Goal: Task Accomplishment & Management: Manage account settings

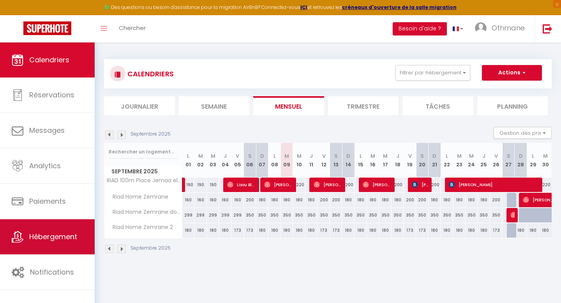
click at [50, 235] on span "Hébergement" at bounding box center [53, 237] width 48 height 10
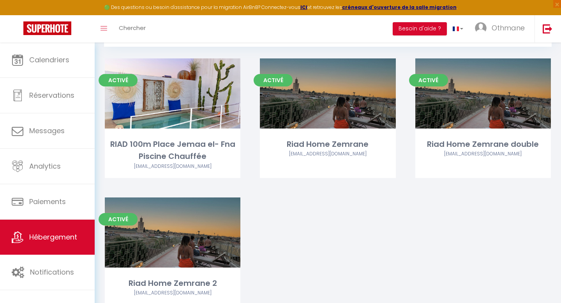
scroll to position [74, 0]
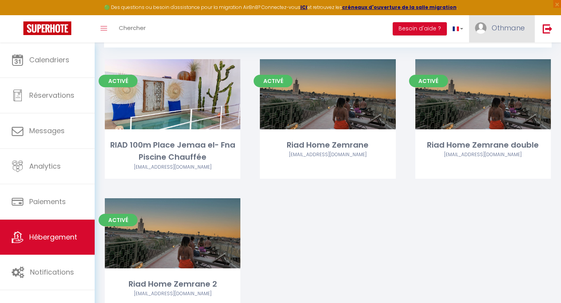
click at [498, 23] on span "Othmane" at bounding box center [507, 28] width 33 height 10
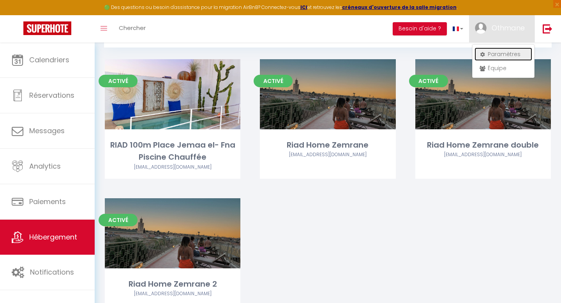
click at [498, 53] on link "Paramètres" at bounding box center [503, 54] width 58 height 13
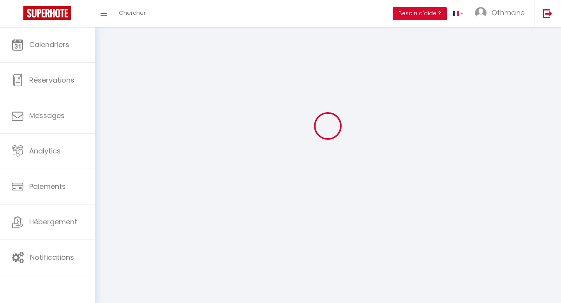
type input "Othmane"
type input "Hachimi"
type input "0786891131"
type input "3 bis route de la grimorelle"
type input "49000"
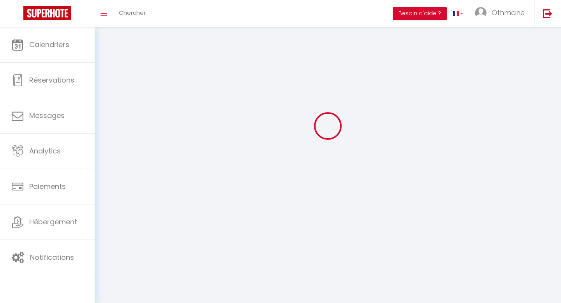
type input "ECOUFLANT"
type input "WbD3vlX6YbsXX84Ne7Mia8dFF"
type input "nlCUfmXl8iPDZpNxMMj0yZeMD"
select select "28"
select select "fr"
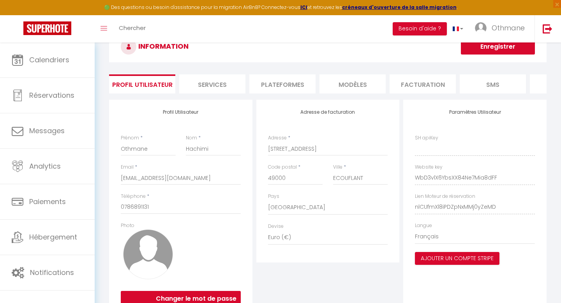
type input "WbD3vlX6YbsXX84Ne7Mia8dFF"
type input "nlCUfmXl8iPDZpNxMMj0yZeMD"
type input "https://app.superhote.com/#/get-available-rentals/nlCUfmXl8iPDZpNxMMj0yZeMD"
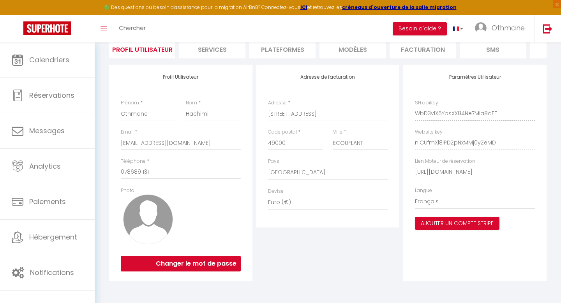
click at [295, 48] on li "Plateformes" at bounding box center [282, 48] width 66 height 19
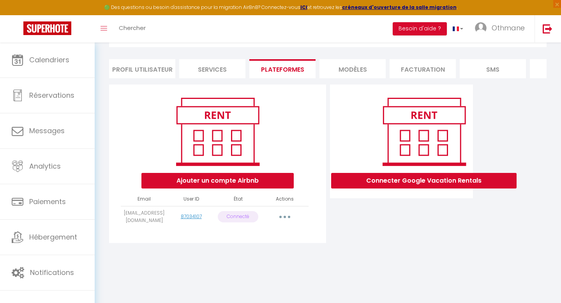
click at [286, 217] on button "button" at bounding box center [285, 217] width 22 height 12
click at [265, 263] on link "Reconnecter le compte" at bounding box center [250, 262] width 86 height 13
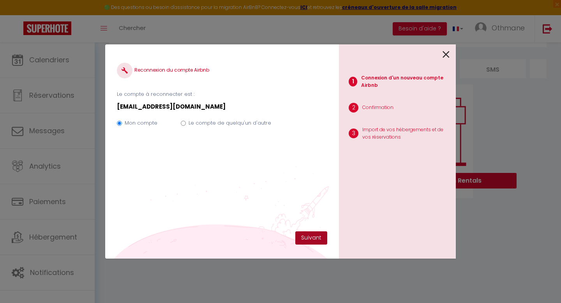
click at [309, 240] on button "Suivant" at bounding box center [311, 237] width 32 height 13
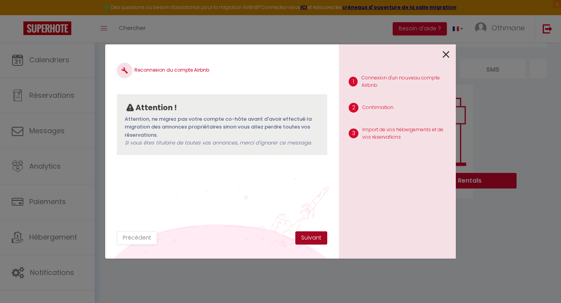
click at [309, 239] on button "Suivant" at bounding box center [311, 237] width 32 height 13
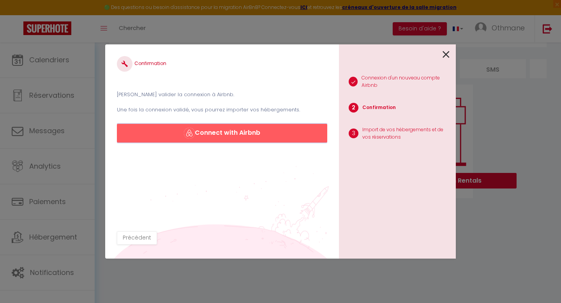
click at [269, 134] on button "Connect with Airbnb" at bounding box center [222, 133] width 210 height 19
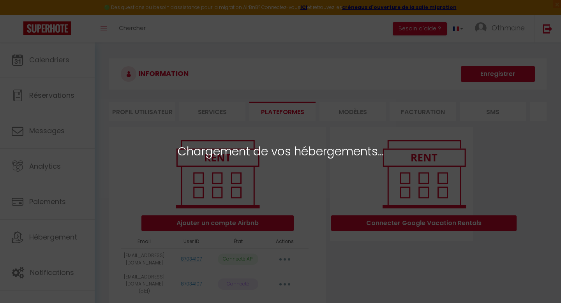
select select "42605"
select select "56745"
select select "56746"
select select "56747"
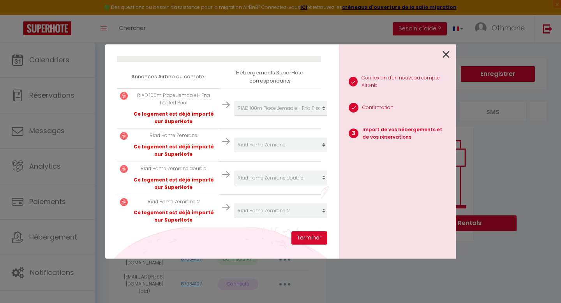
scroll to position [129, 0]
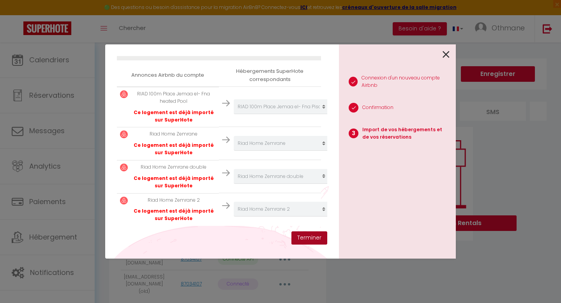
click at [304, 239] on button "Terminer" at bounding box center [309, 237] width 36 height 13
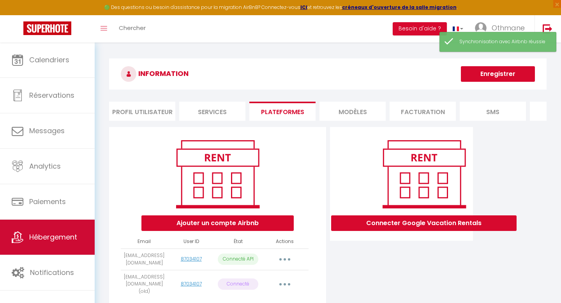
click at [56, 234] on span "Hébergement" at bounding box center [53, 237] width 48 height 10
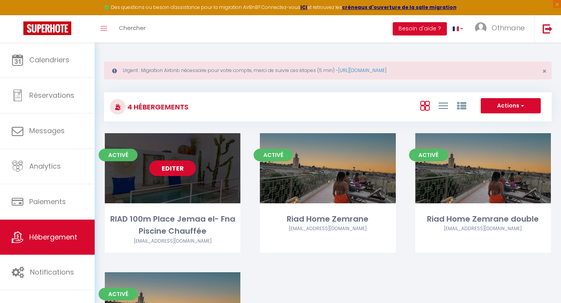
click at [179, 187] on div "Editer" at bounding box center [173, 168] width 136 height 70
select select "3"
select select "2"
select select "1"
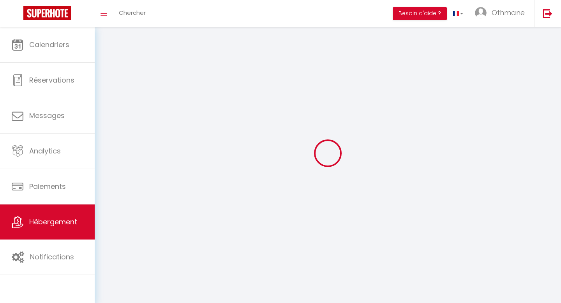
select select
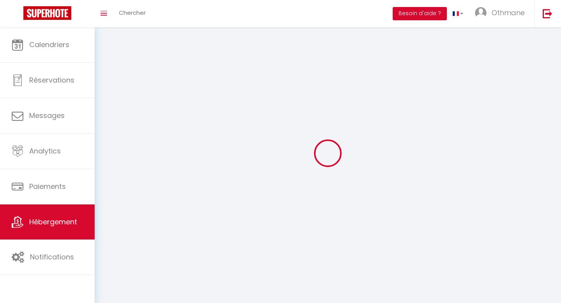
select select
checkbox input "false"
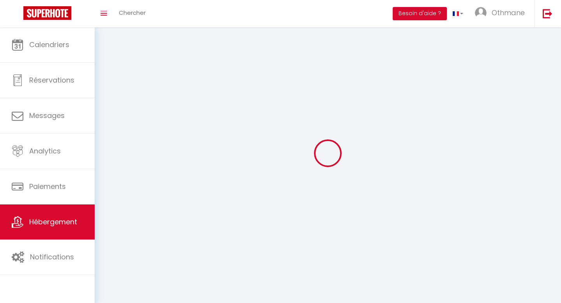
select select
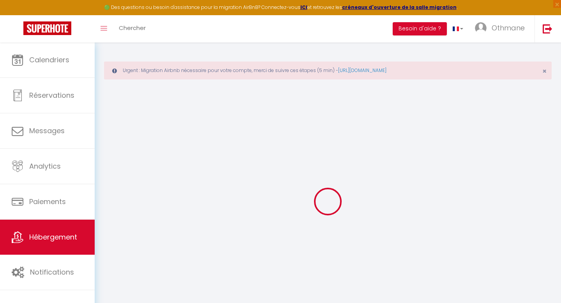
select select "+ 40 %"
select select
checkbox input "false"
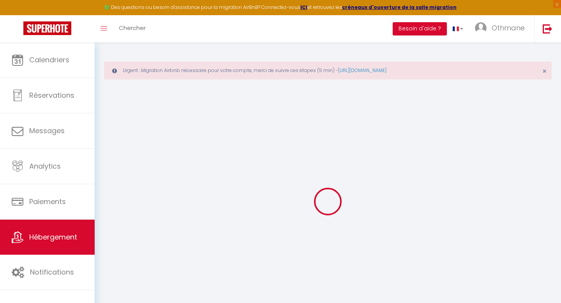
checkbox input "false"
select select "15:00"
select select
select select "11:00"
select select "30"
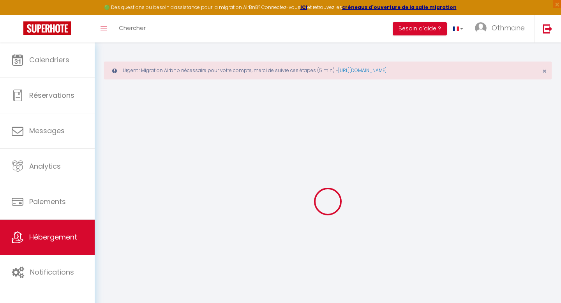
select select "120"
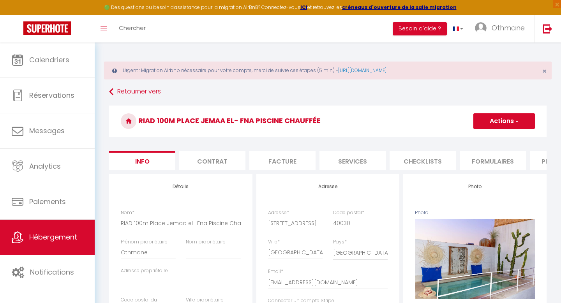
select select
checkbox input "false"
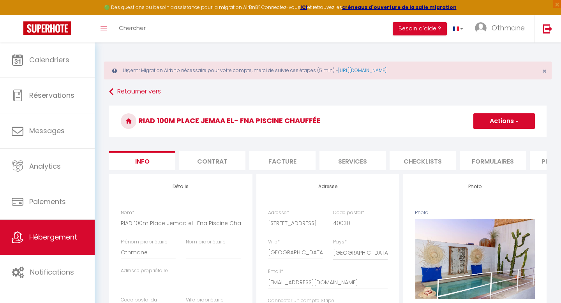
checkbox input "false"
select select "270"
select select "EUR"
select select
select select "5461-1155555719942945250"
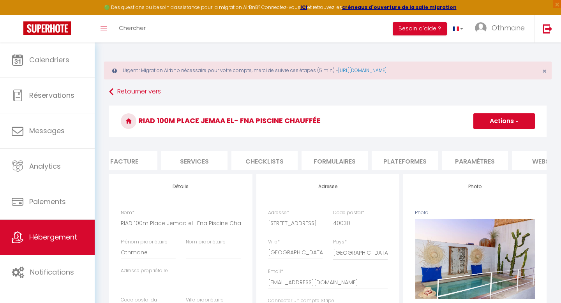
scroll to position [0, 158]
click at [403, 160] on li "Plateformes" at bounding box center [404, 160] width 66 height 19
select select
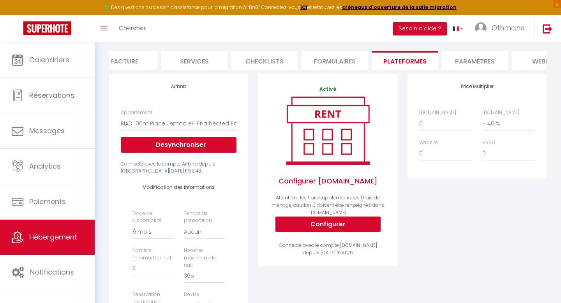
scroll to position [100, 0]
click at [423, 123] on select "0 + 1 % + 2 % + 3 % + 4 % + 5 % + 6 % + 7 % + 8 % + 9 %" at bounding box center [445, 123] width 53 height 15
click at [425, 124] on select "0 + 1 % + 2 % + 3 % + 4 % + 5 % + 6 % + 7 % + 8 % + 9 %" at bounding box center [445, 123] width 53 height 15
select select "+ 19 %"
click at [419, 116] on select "0 + 1 % + 2 % + 3 % + 4 % + 5 % + 6 % + 7 % + 8 % + 9 %" at bounding box center [445, 123] width 53 height 15
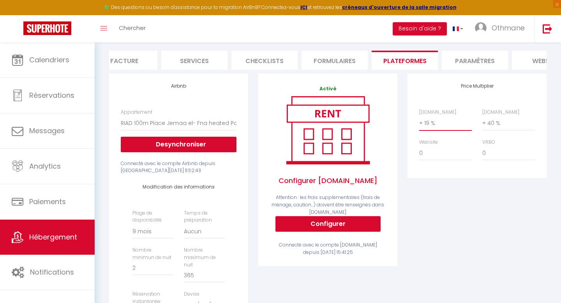
select select
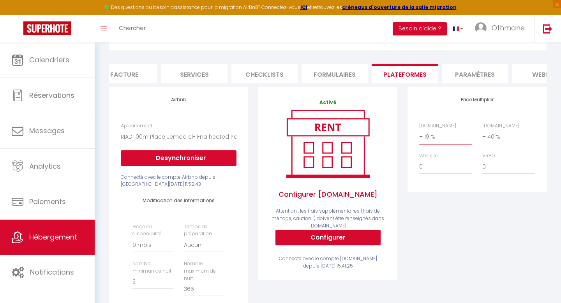
scroll to position [77, 0]
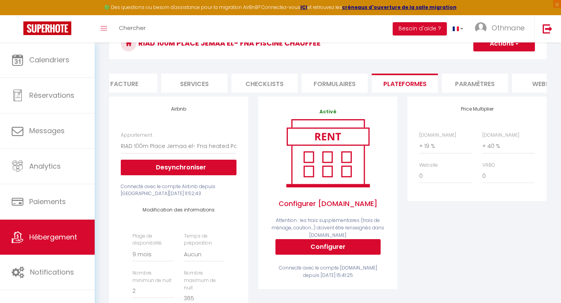
click at [465, 218] on div "Price Multiplier Airbnb.com 0 + 1 % + 2 % + 3 % + 4 % + 5 % + 6 % + 7 %" at bounding box center [476, 259] width 149 height 324
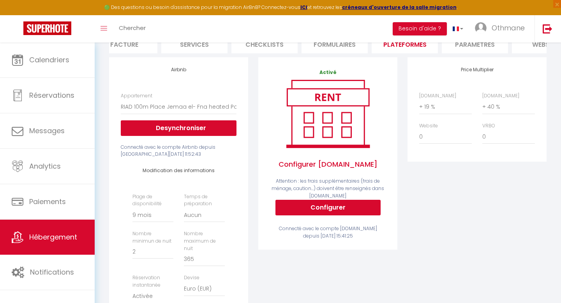
scroll to position [0, 0]
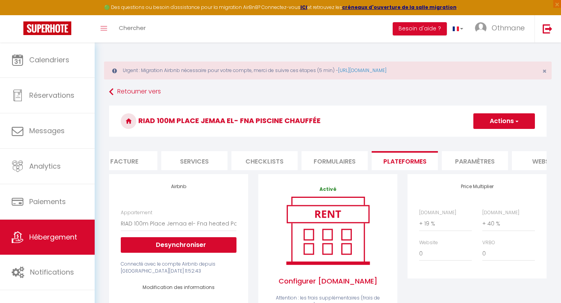
click at [524, 124] on button "Actions" at bounding box center [504, 121] width 62 height 16
click at [512, 138] on link "Enregistrer" at bounding box center [504, 138] width 62 height 10
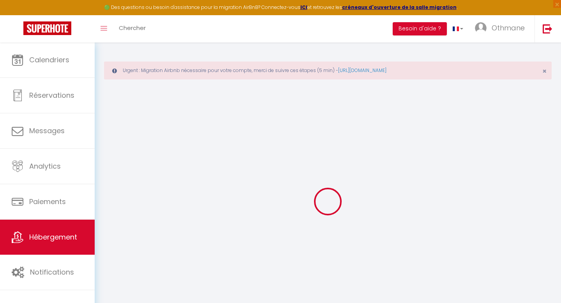
select select "270"
select select "EUR"
select select
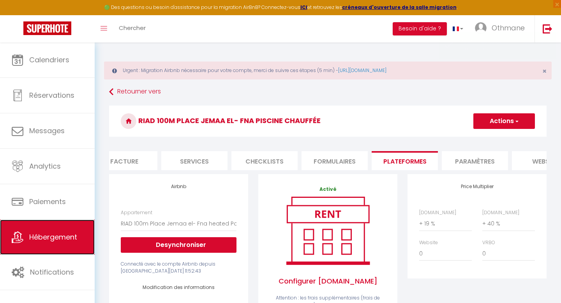
click at [69, 248] on link "Hébergement" at bounding box center [47, 237] width 95 height 35
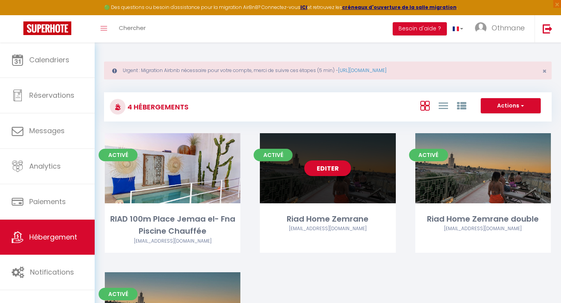
click at [311, 174] on link "Editer" at bounding box center [327, 168] width 47 height 16
select select "3"
select select "2"
select select "1"
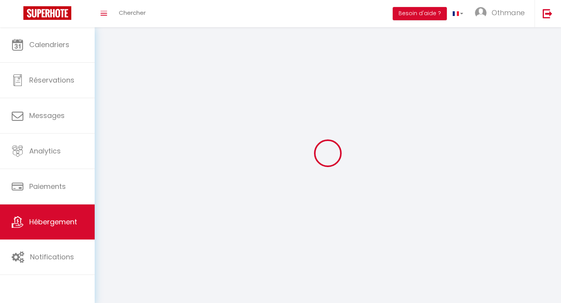
select select
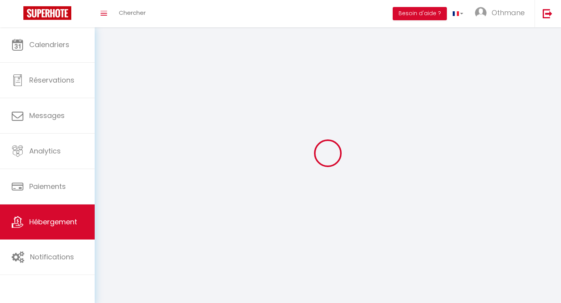
select select
checkbox input "false"
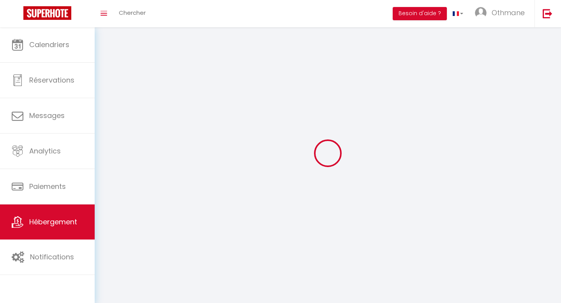
select select
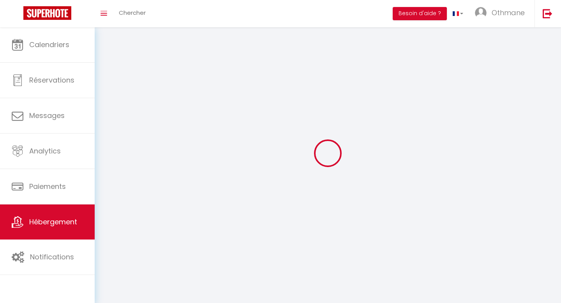
select select
checkbox input "false"
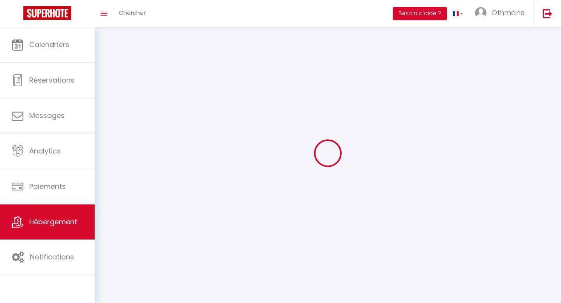
checkbox input "false"
select select
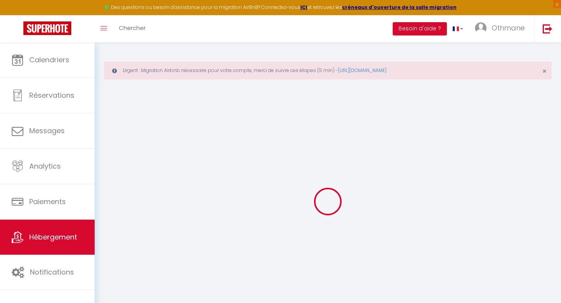
select select "+ 5 %"
select select "+ 50 %"
select select
checkbox input "false"
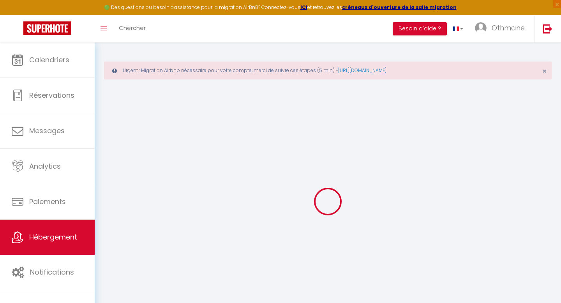
checkbox input "false"
select select "15:00"
select select
select select "11:00"
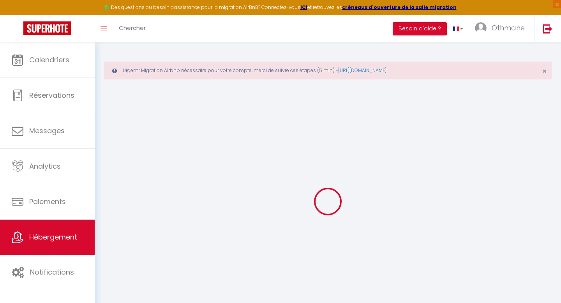
select select "30"
select select "120"
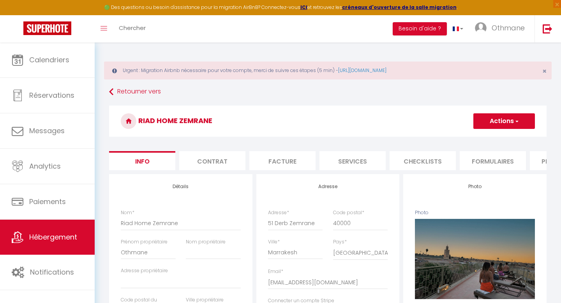
select select
checkbox input "false"
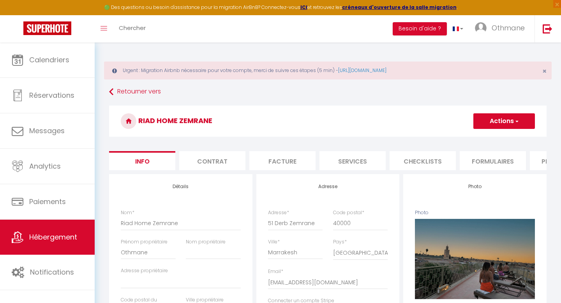
checkbox input "false"
select select "365"
select select "EUR"
select select
select select "5461-1308715873790656738"
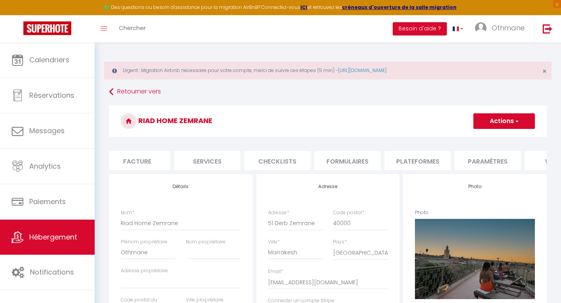
scroll to position [0, 154]
click at [393, 157] on li "Plateformes" at bounding box center [408, 160] width 66 height 19
select select
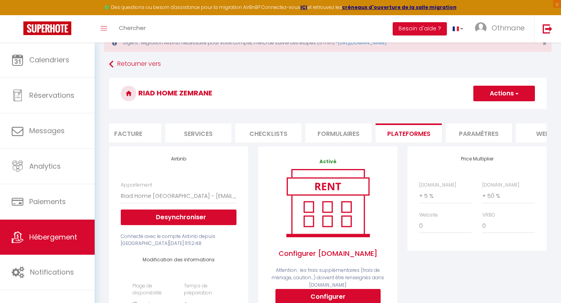
scroll to position [28, 0]
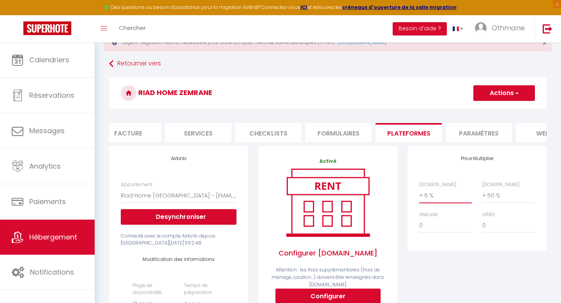
click at [433, 195] on select "0 + 1 % + 2 % + 3 % + 4 % + 5 % + 6 % + 7 % + 8 % + 9 %" at bounding box center [445, 195] width 53 height 15
select select "+ 22 %"
click at [419, 188] on select "0 + 1 % + 2 % + 3 % + 4 % + 5 % + 6 % + 7 % + 8 % + 9 %" at bounding box center [445, 195] width 53 height 15
select select
click at [523, 97] on button "Actions" at bounding box center [504, 93] width 62 height 16
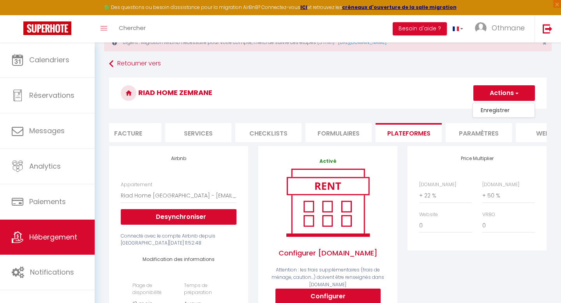
click at [512, 112] on link "Enregistrer" at bounding box center [504, 110] width 62 height 10
select select "365"
select select "EUR"
select select
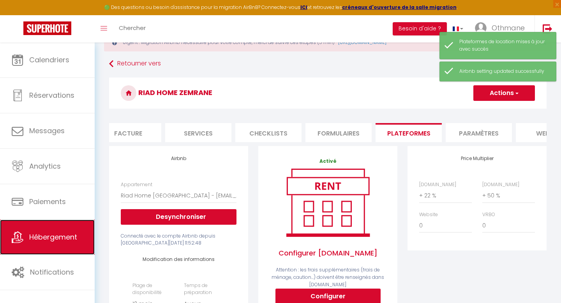
click at [54, 241] on span "Hébergement" at bounding box center [53, 237] width 48 height 10
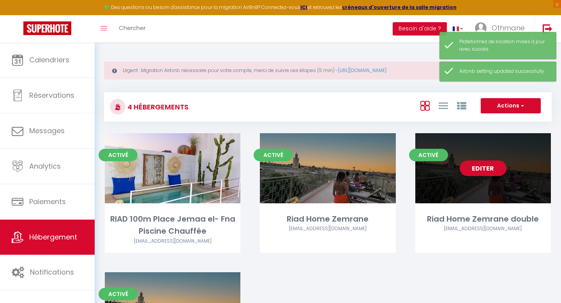
click at [457, 188] on div "Editer" at bounding box center [483, 168] width 136 height 70
click at [439, 190] on div "Editer" at bounding box center [483, 168] width 136 height 70
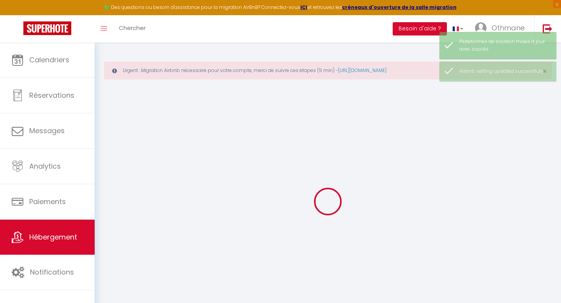
select select "+ 5 %"
select select "+ 50 %"
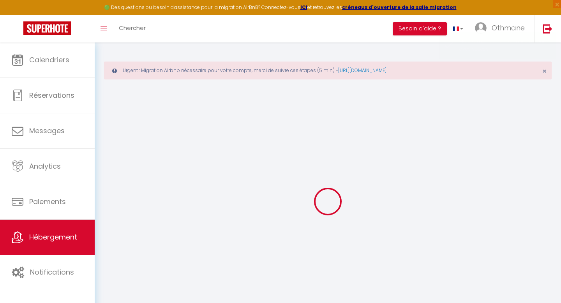
select select
checkbox input "false"
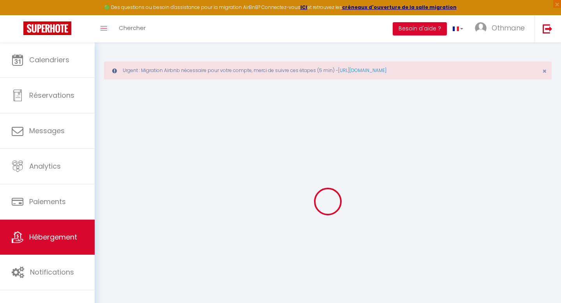
checkbox input "false"
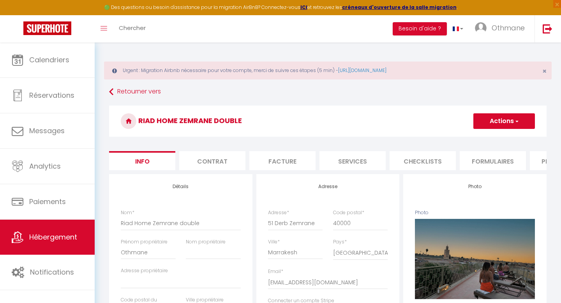
select select
checkbox input "false"
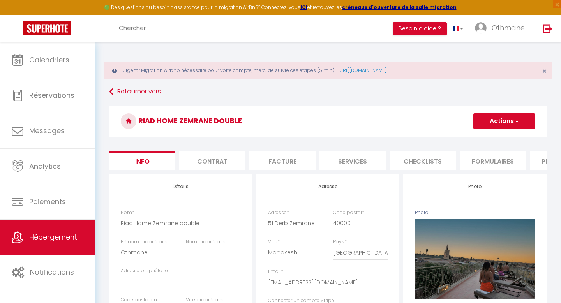
checkbox input "false"
select select "365"
select select "EUR"
select select
select select "5461-1314984235253707091"
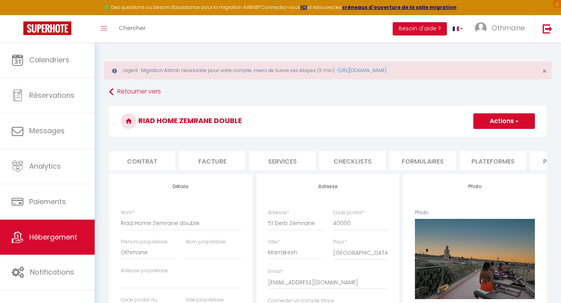
scroll to position [0, 80]
click at [467, 162] on li "Plateformes" at bounding box center [482, 160] width 66 height 19
select select
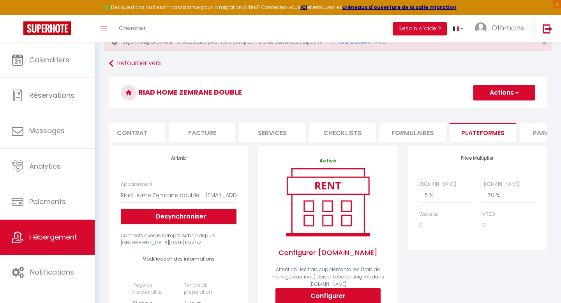
scroll to position [29, 0]
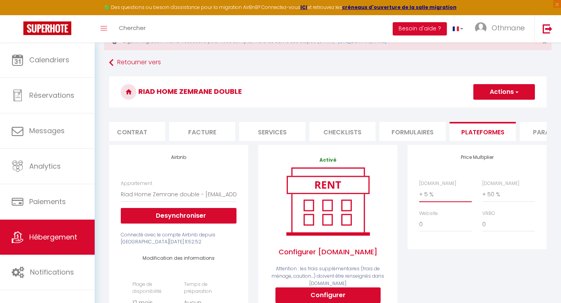
click at [441, 196] on select "0 + 1 % + 2 % + 3 % + 4 % + 5 % + 6 % + 7 % + 8 % + 9 %" at bounding box center [445, 194] width 53 height 15
select select "+ 22 %"
click at [419, 187] on select "0 + 1 % + 2 % + 3 % + 4 % + 5 % + 6 % + 7 % + 8 % + 9 %" at bounding box center [445, 194] width 53 height 15
select select
click at [519, 94] on button "Actions" at bounding box center [504, 92] width 62 height 16
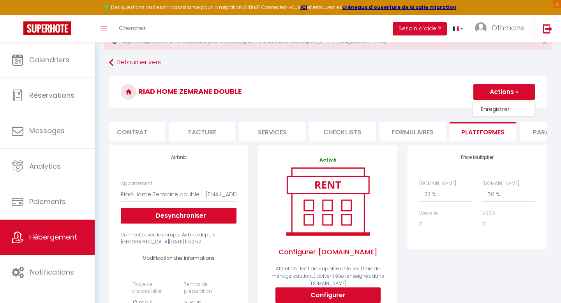
click at [509, 110] on link "Enregistrer" at bounding box center [504, 109] width 62 height 10
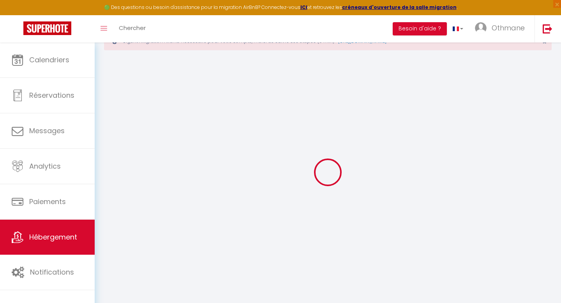
select select "365"
select select "EUR"
select select
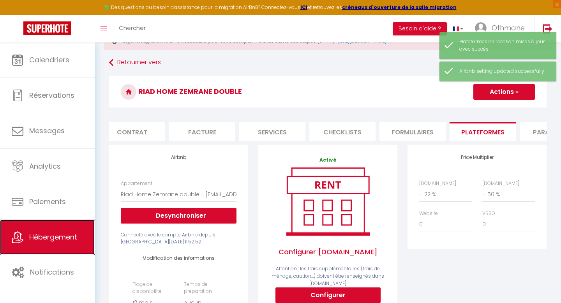
click at [59, 235] on span "Hébergement" at bounding box center [53, 237] width 48 height 10
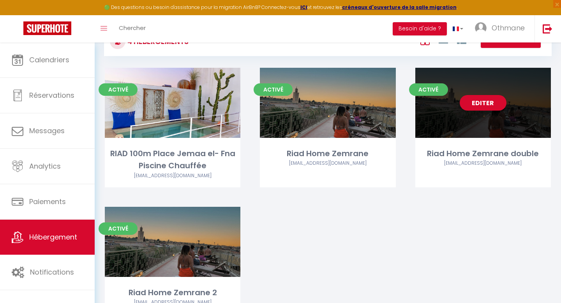
scroll to position [66, 0]
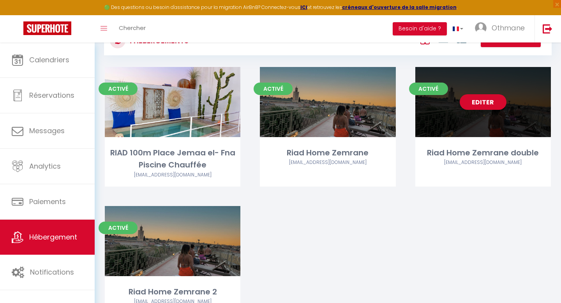
drag, startPoint x: 484, startPoint y: 125, endPoint x: 479, endPoint y: 129, distance: 7.0
click at [483, 125] on div "Editer" at bounding box center [483, 102] width 136 height 70
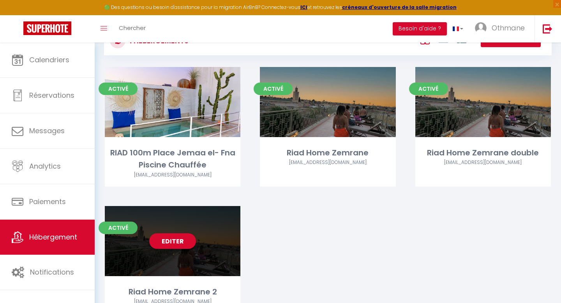
click at [198, 245] on div "Editer" at bounding box center [173, 241] width 136 height 70
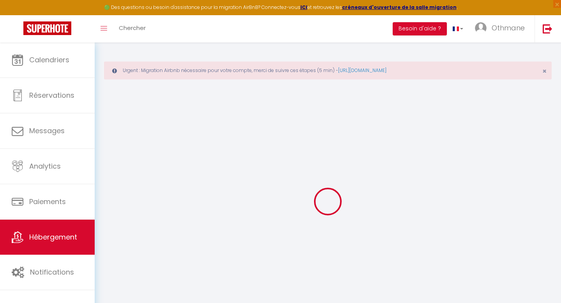
select select "+ 5 %"
select select "+ 50 %"
select select
checkbox input "false"
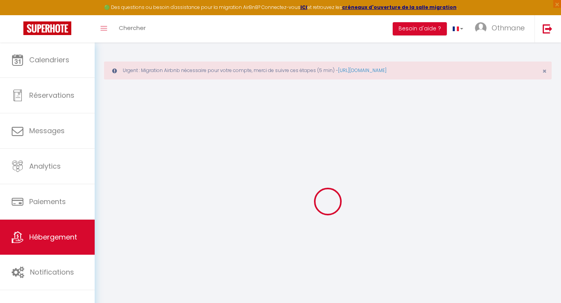
checkbox input "false"
select select "15:00"
select select
select select "11:00"
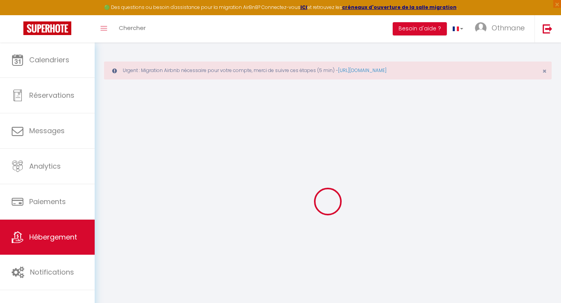
select select "30"
select select "120"
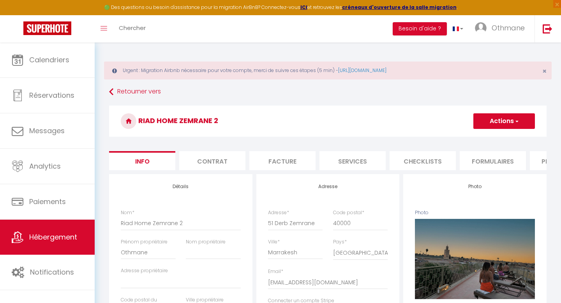
select select
checkbox input "false"
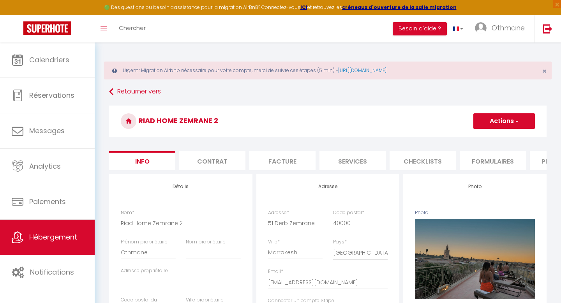
checkbox input "false"
select select "365"
select select "EUR"
select select
select select "5461-1314991080855711723"
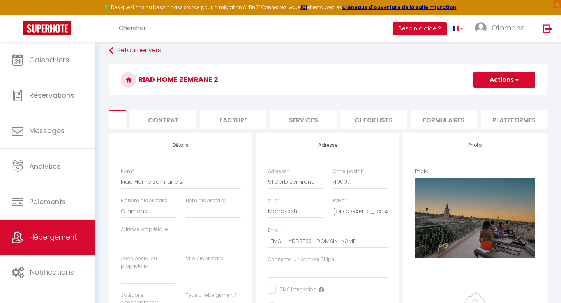
scroll to position [0, 84]
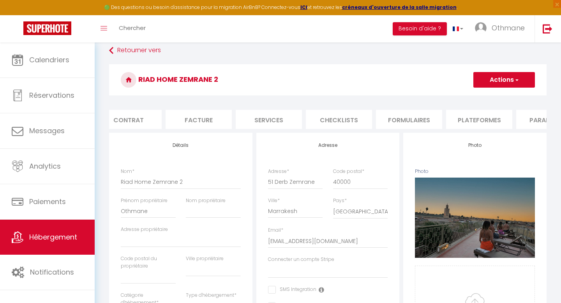
click at [475, 114] on li "Plateformes" at bounding box center [479, 119] width 66 height 19
select select
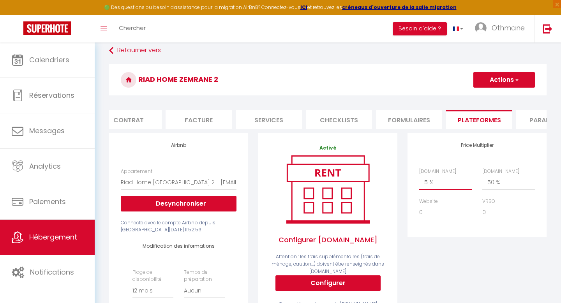
click at [431, 181] on select "0 + 1 % + 2 % + 3 % + 4 % + 5 % + 6 % + 7 % + 8 % + 9 %" at bounding box center [445, 182] width 53 height 15
select select "+ 22 %"
click at [419, 175] on select "0 + 1 % + 2 % + 3 % + 4 % + 5 % + 6 % + 7 % + 8 % + 9 %" at bounding box center [445, 182] width 53 height 15
select select
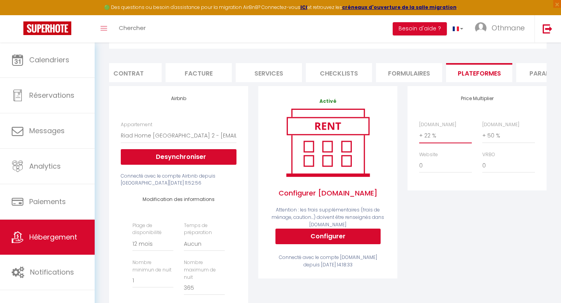
scroll to position [60, 0]
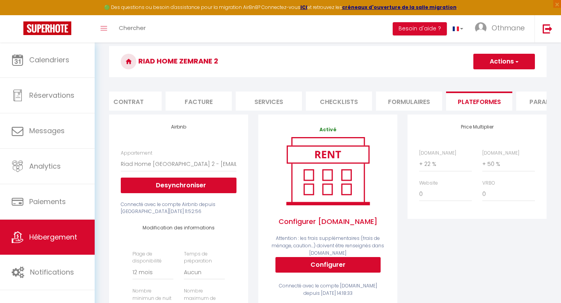
click at [517, 57] on button "Actions" at bounding box center [504, 62] width 62 height 16
click at [504, 81] on link "Enregistrer" at bounding box center [504, 79] width 62 height 10
select select "365"
select select "EUR"
select select
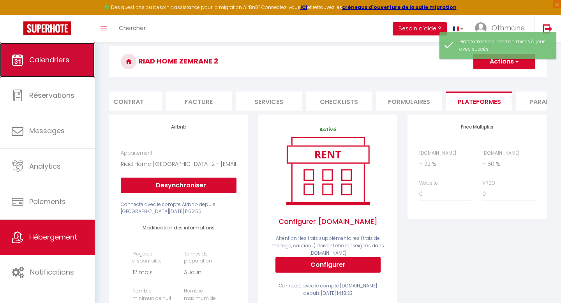
click at [65, 69] on link "Calendriers" at bounding box center [47, 59] width 95 height 35
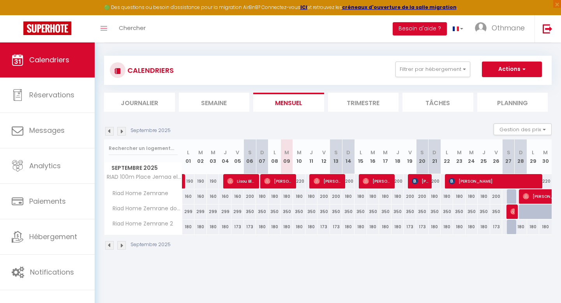
scroll to position [37, 0]
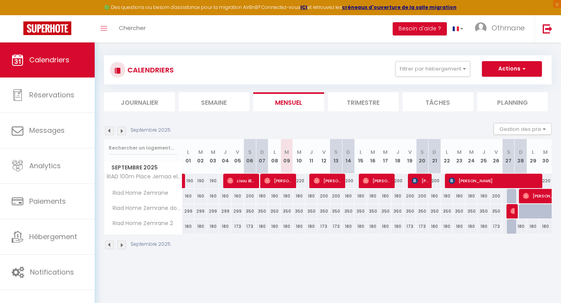
click at [121, 133] on img at bounding box center [121, 131] width 9 height 9
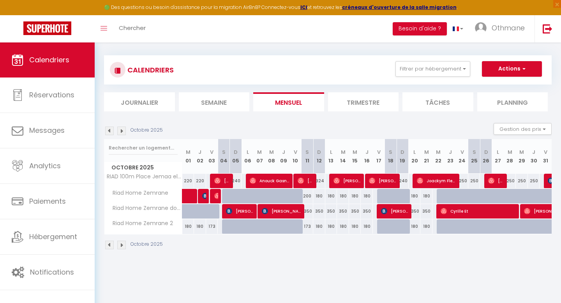
click at [120, 130] on img at bounding box center [121, 131] width 9 height 9
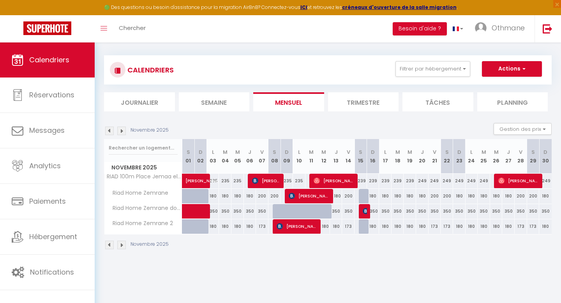
click at [120, 130] on img at bounding box center [121, 131] width 9 height 9
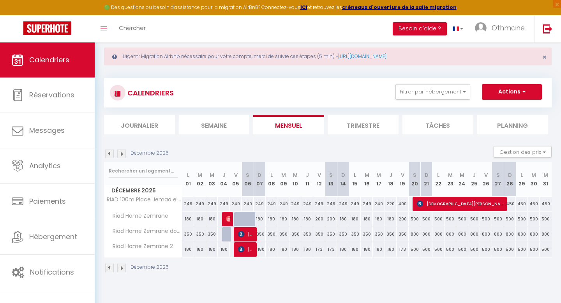
scroll to position [0, 0]
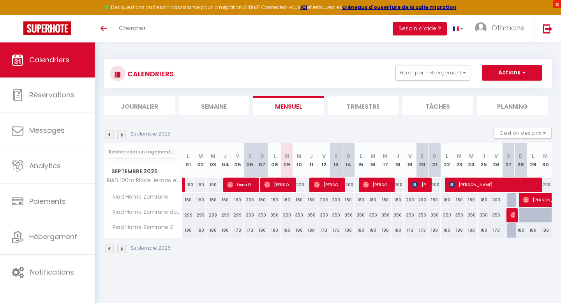
click at [556, 5] on span "×" at bounding box center [557, 4] width 8 height 8
